Goal: Use online tool/utility: Utilize a website feature to perform a specific function

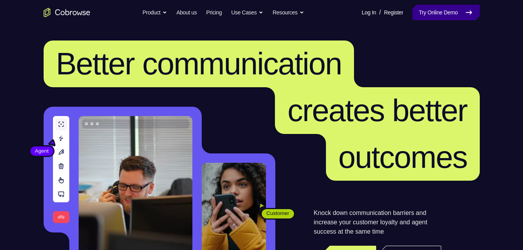
click at [452, 5] on link "Try Online Demo" at bounding box center [445, 13] width 67 height 16
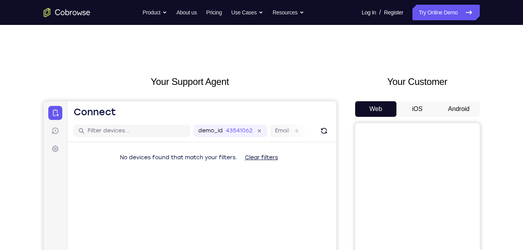
scroll to position [28, 0]
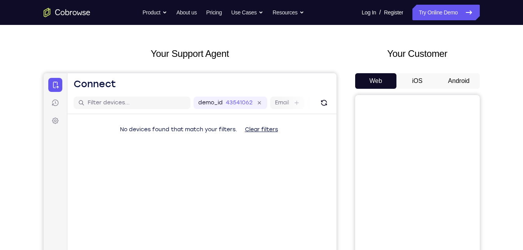
click at [412, 80] on button "iOS" at bounding box center [417, 81] width 42 height 16
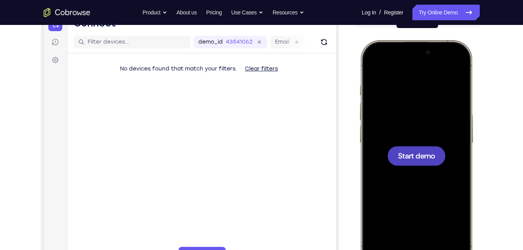
scroll to position [0, 0]
click at [421, 152] on span "Start demo" at bounding box center [416, 155] width 37 height 7
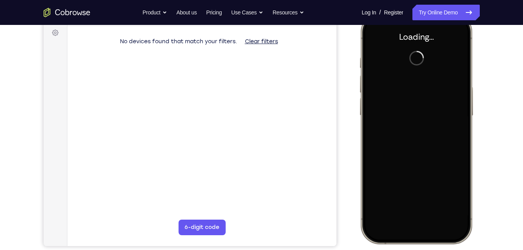
scroll to position [115, 0]
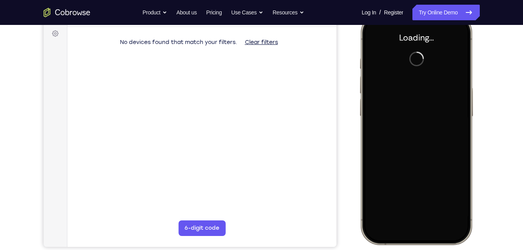
click at [403, 88] on div at bounding box center [416, 129] width 102 height 222
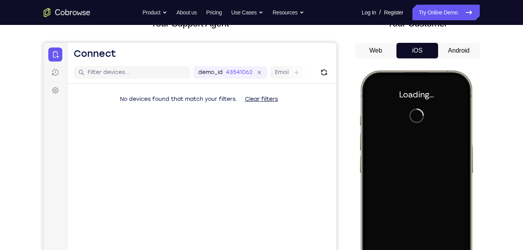
scroll to position [58, 0]
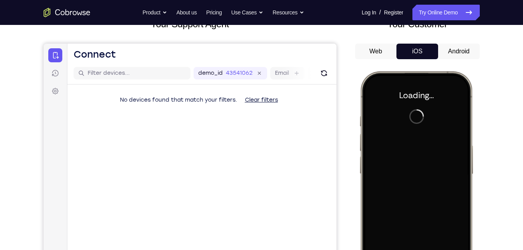
click at [451, 54] on button "Android" at bounding box center [459, 52] width 42 height 16
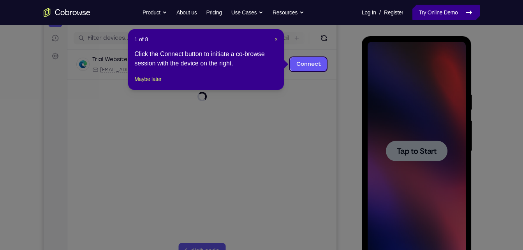
scroll to position [0, 0]
click at [278, 39] on div "1 of 8 × Click the Connect button to initiate a co-browse session with the devi…" at bounding box center [206, 59] width 156 height 61
click at [276, 39] on span "×" at bounding box center [276, 39] width 3 height 6
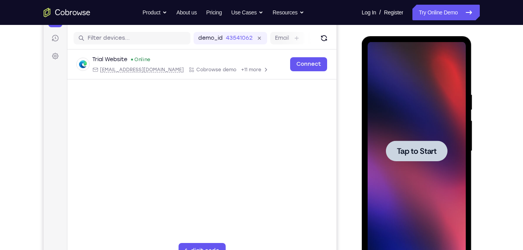
click at [412, 147] on span "Tap to Start" at bounding box center [417, 151] width 40 height 8
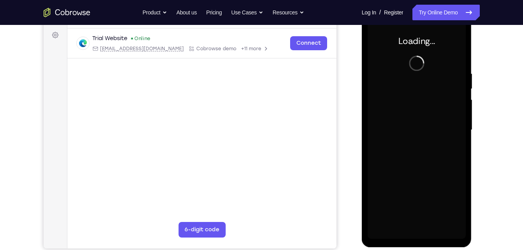
scroll to position [115, 0]
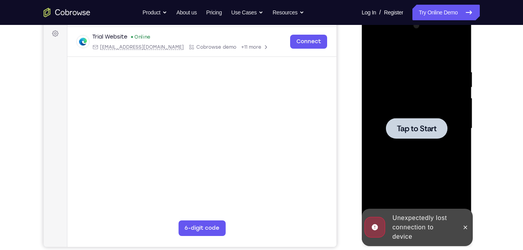
click at [408, 127] on span "Tap to Start" at bounding box center [417, 129] width 40 height 8
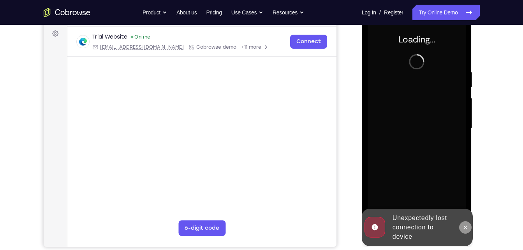
click at [469, 228] on icon at bounding box center [465, 227] width 6 height 6
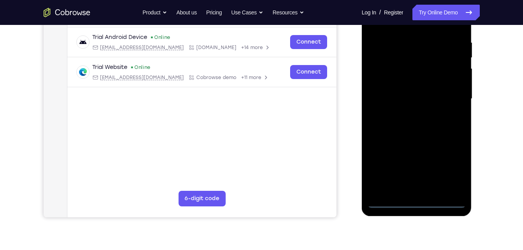
scroll to position [145, 0]
click at [414, 199] on div at bounding box center [417, 98] width 98 height 218
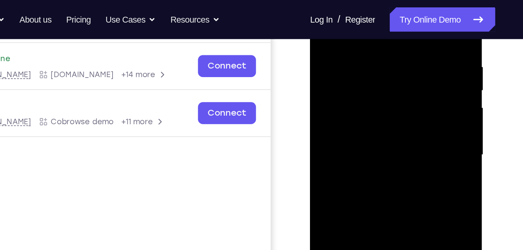
scroll to position [131, 0]
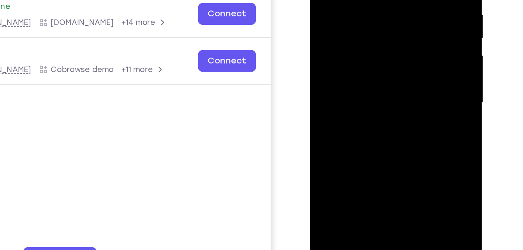
click at [403, 100] on div at bounding box center [365, 38] width 98 height 218
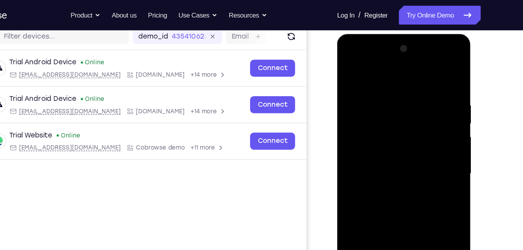
scroll to position [81, 0]
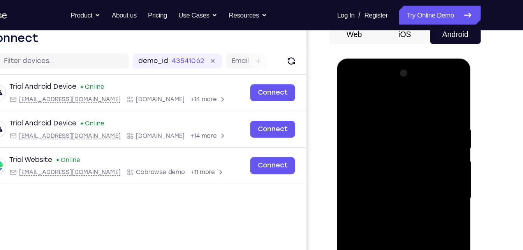
click at [351, 82] on div at bounding box center [392, 173] width 98 height 218
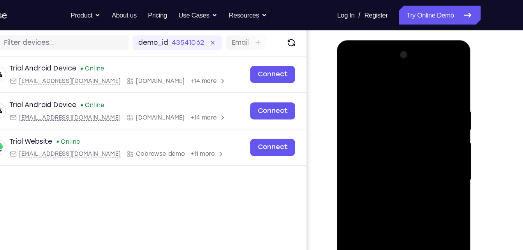
scroll to position [95, 0]
click at [434, 41] on div at bounding box center [392, 41] width 110 height 0
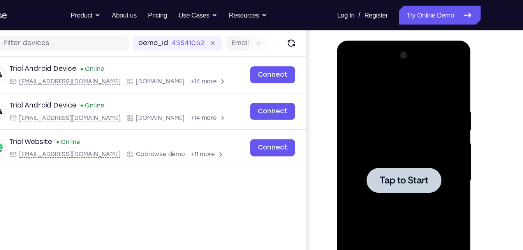
click at [399, 160] on div at bounding box center [392, 155] width 62 height 21
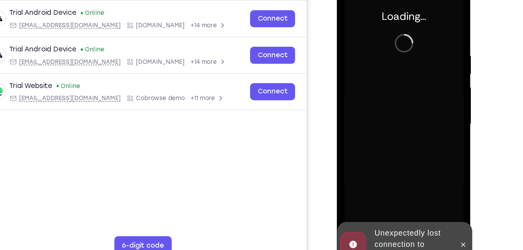
scroll to position [98, 0]
click at [442, 197] on icon at bounding box center [441, 198] width 6 height 6
